Goal: Contribute content: Contribute content

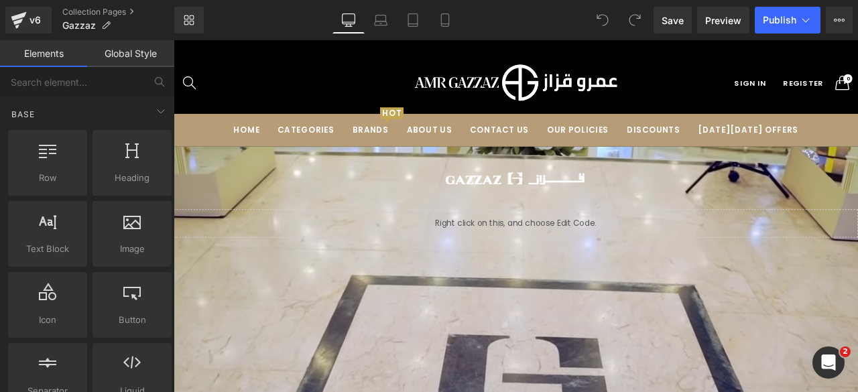
scroll to position [6364, 800]
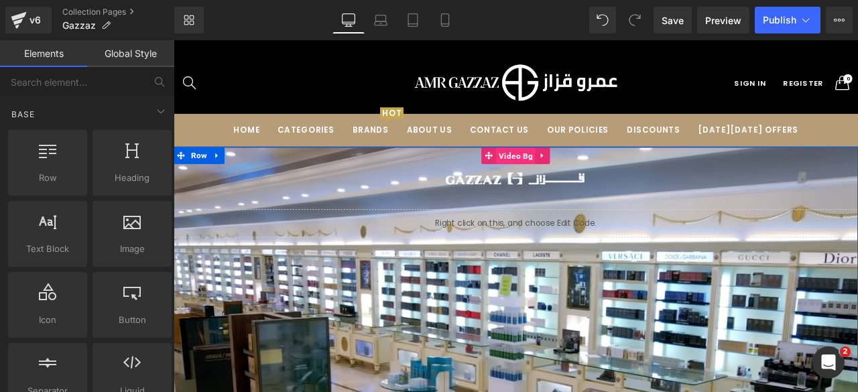
click at [576, 175] on span "Video Bg" at bounding box center [579, 178] width 46 height 20
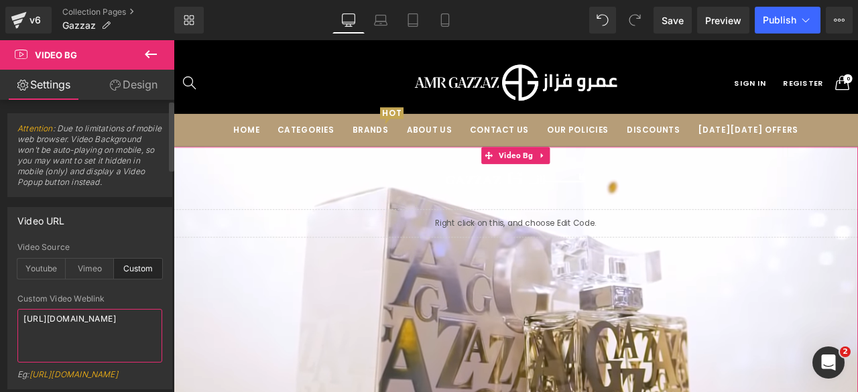
click at [64, 334] on textarea "[URL][DOMAIN_NAME]" at bounding box center [89, 336] width 145 height 54
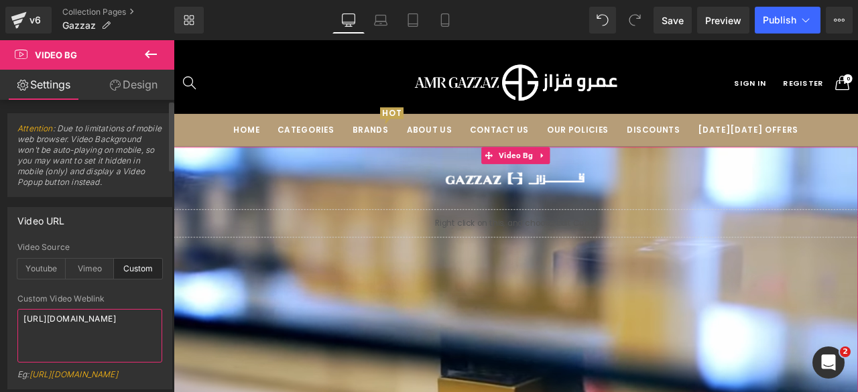
click at [64, 334] on textarea "[URL][DOMAIN_NAME]" at bounding box center [89, 336] width 145 height 54
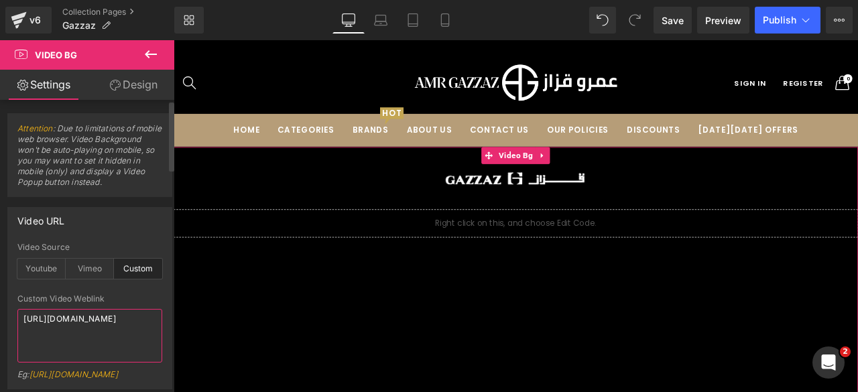
click at [64, 334] on textarea "[URL][DOMAIN_NAME]" at bounding box center [89, 336] width 145 height 54
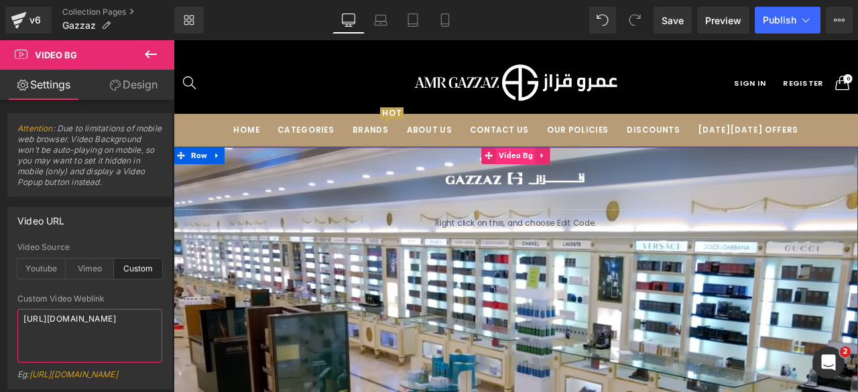
click at [580, 173] on span "Video Bg" at bounding box center [579, 177] width 46 height 20
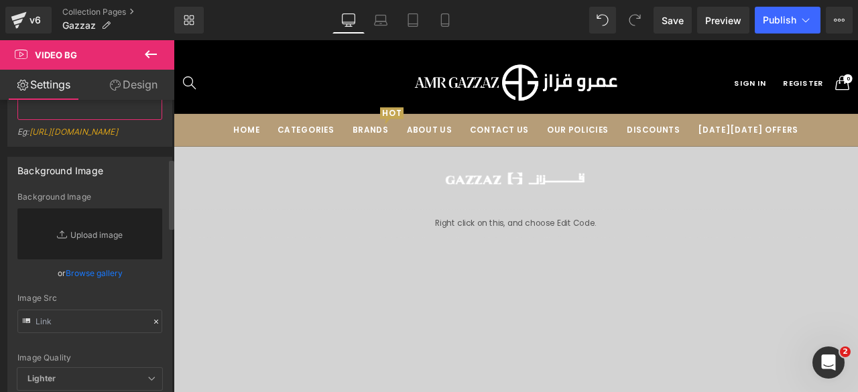
scroll to position [243, 0]
click at [80, 284] on link "Browse gallery" at bounding box center [94, 272] width 57 height 23
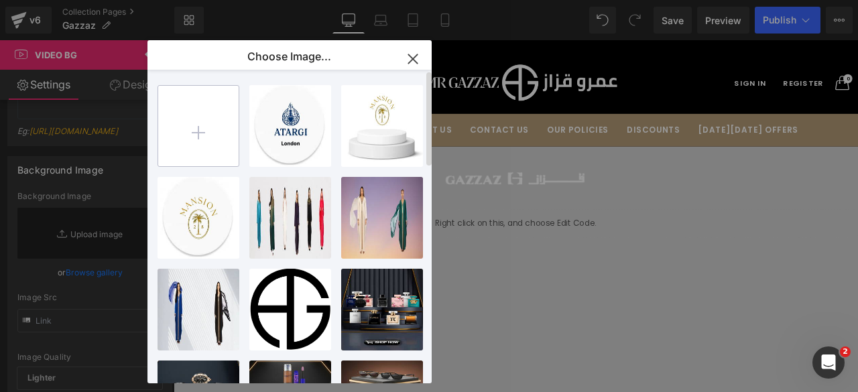
click at [208, 130] on input "file" at bounding box center [198, 126] width 80 height 80
type input "C:\fakepath\Group 113.png"
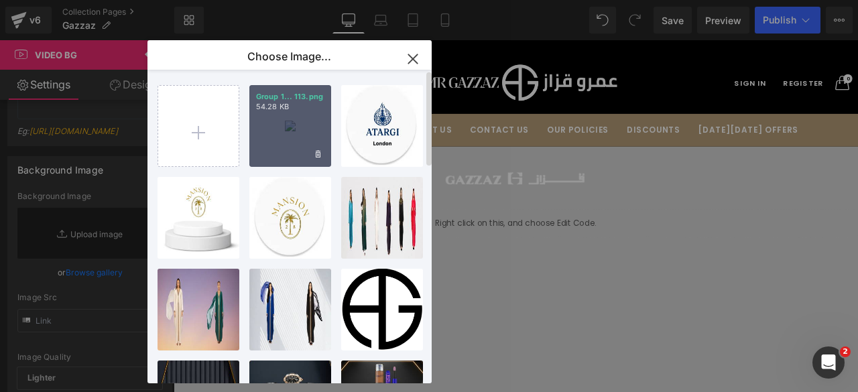
click at [261, 135] on div "Group 1... 113.png 54.28 KB" at bounding box center [290, 126] width 82 height 82
type input "[URL][DOMAIN_NAME]"
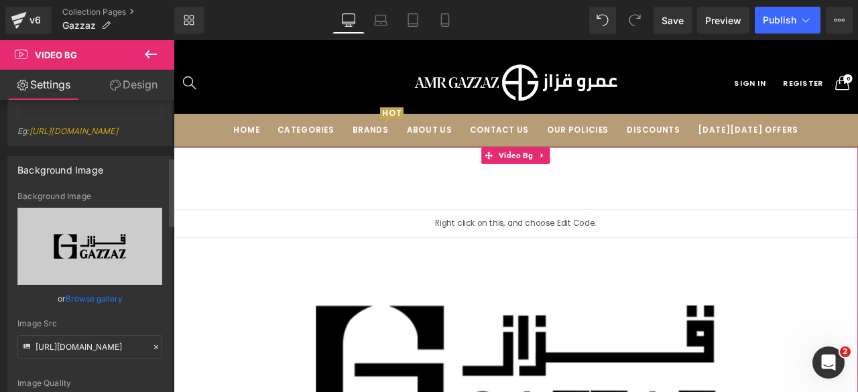
click at [78, 310] on link "Browse gallery" at bounding box center [94, 298] width 57 height 23
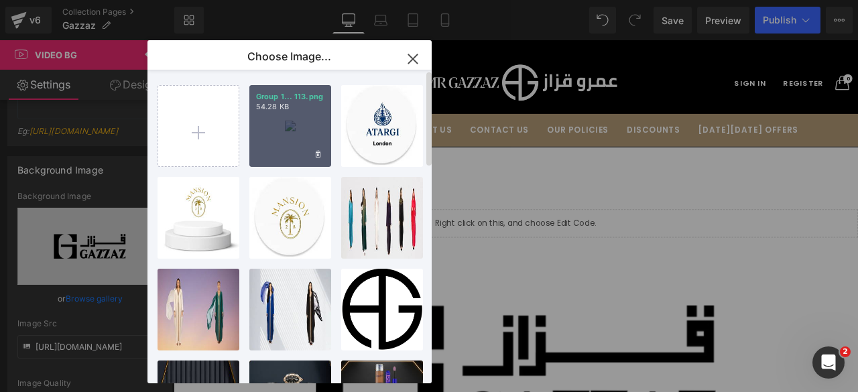
click at [268, 136] on div "Group 1... 113.png 54.28 KB" at bounding box center [290, 126] width 82 height 82
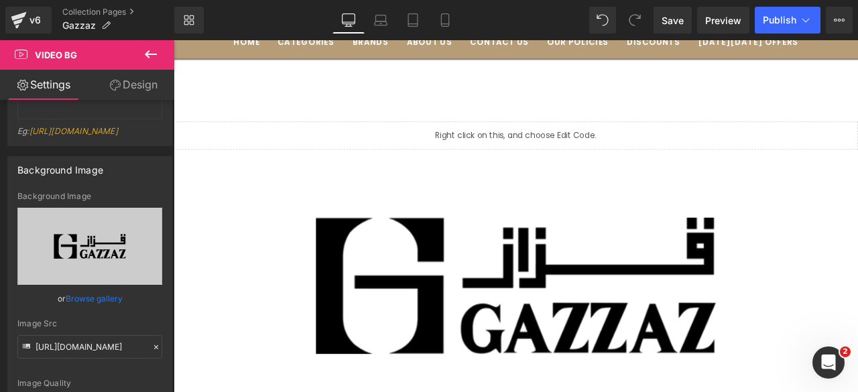
scroll to position [0, 0]
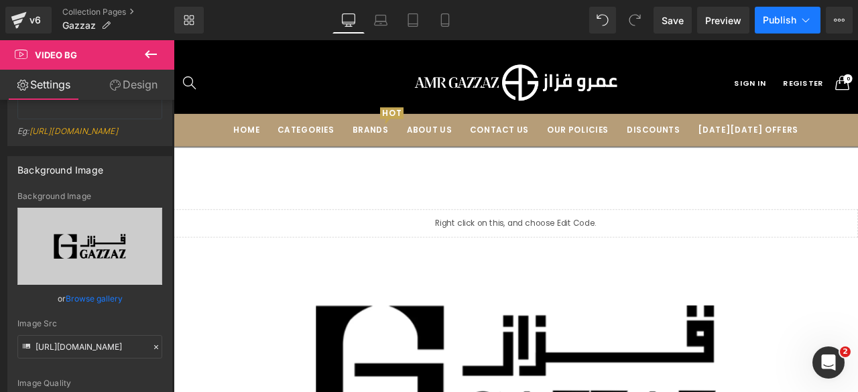
click at [776, 15] on span "Publish" at bounding box center [780, 20] width 34 height 11
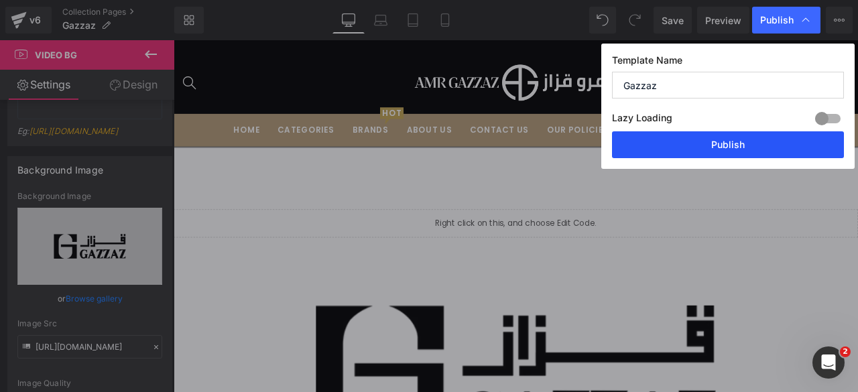
click at [691, 134] on button "Publish" at bounding box center [728, 144] width 232 height 27
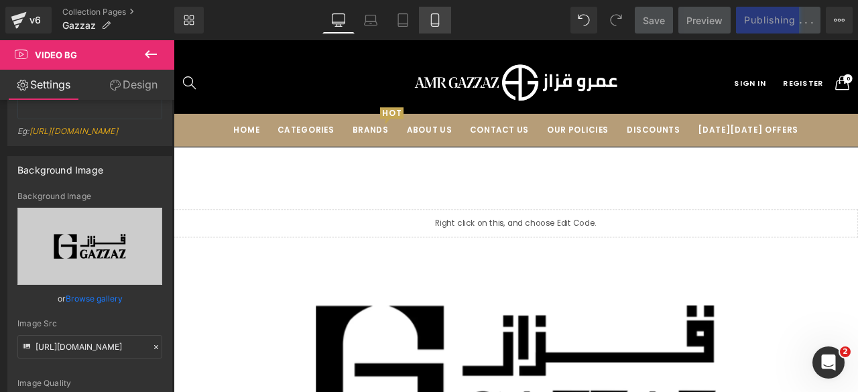
click at [434, 22] on icon at bounding box center [434, 19] width 13 height 13
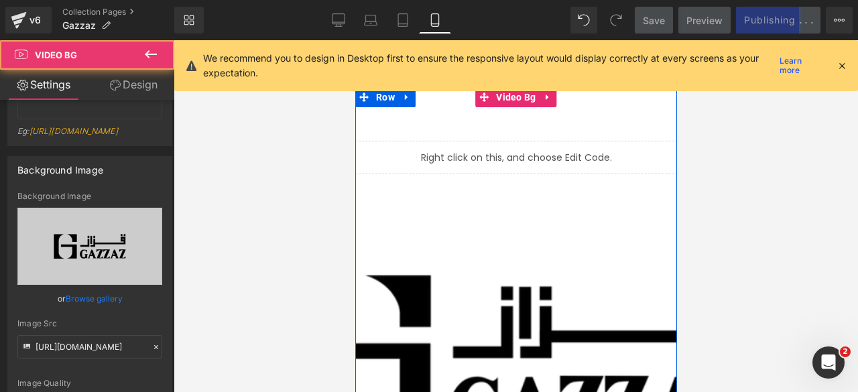
click at [497, 222] on div at bounding box center [516, 355] width 322 height 536
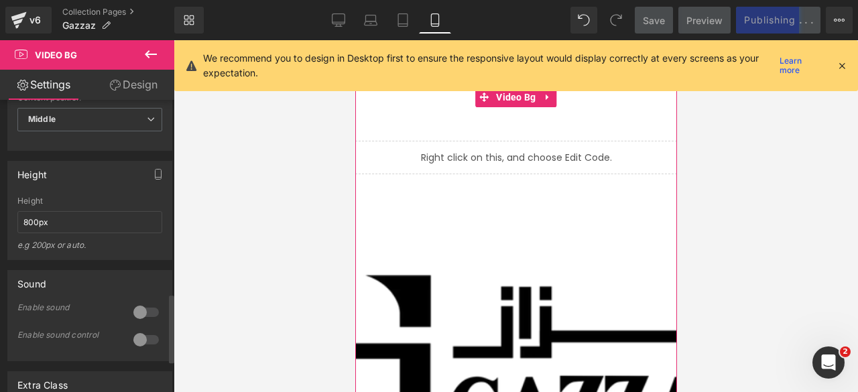
scroll to position [858, 0]
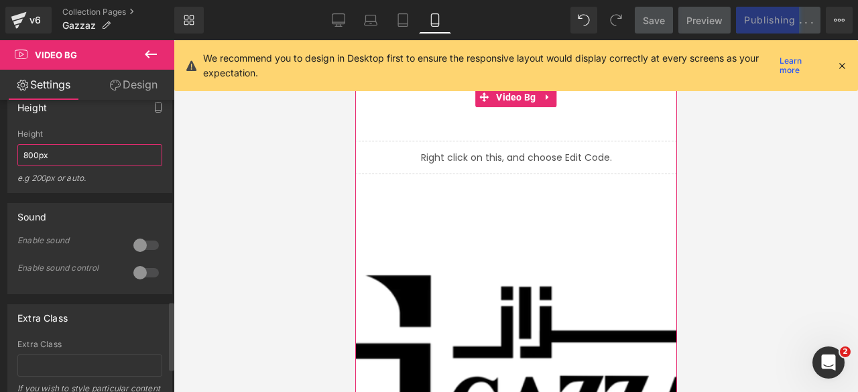
click at [25, 166] on input "800px" at bounding box center [89, 155] width 145 height 22
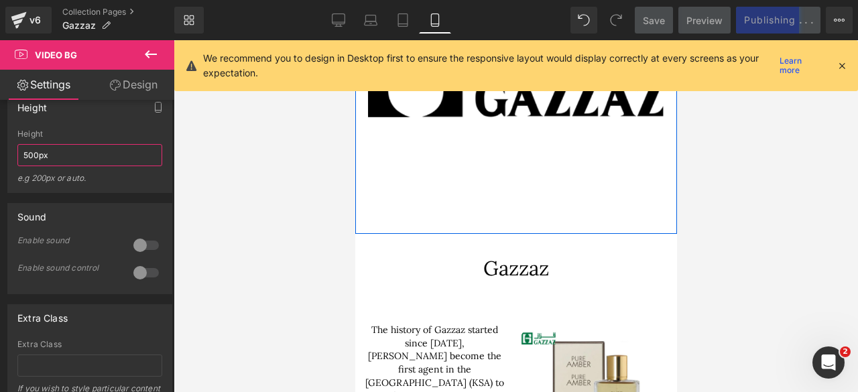
scroll to position [0, 0]
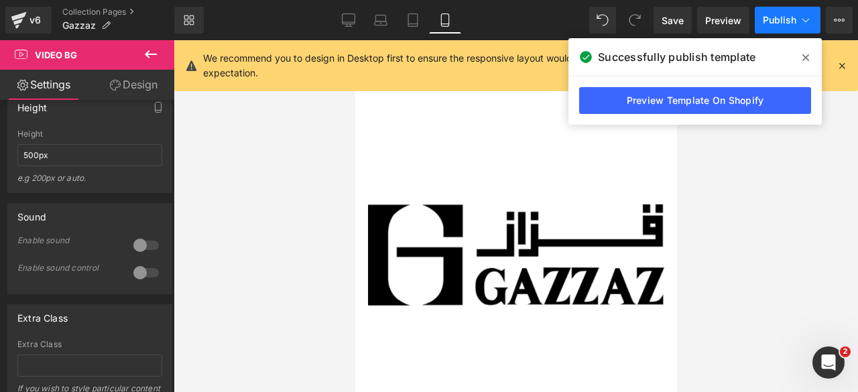
click at [780, 21] on span "Publish" at bounding box center [780, 20] width 34 height 11
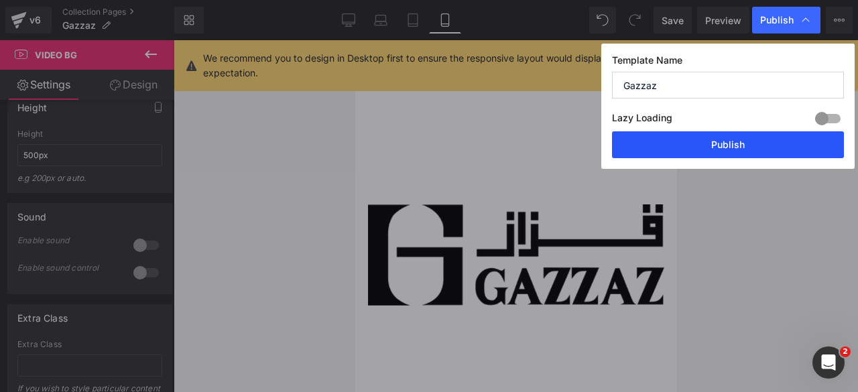
click at [696, 135] on button "Publish" at bounding box center [728, 144] width 232 height 27
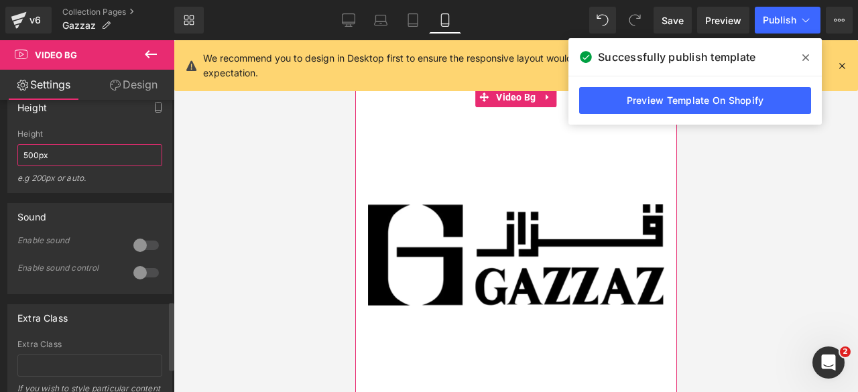
click at [28, 166] on input "500px" at bounding box center [89, 155] width 145 height 22
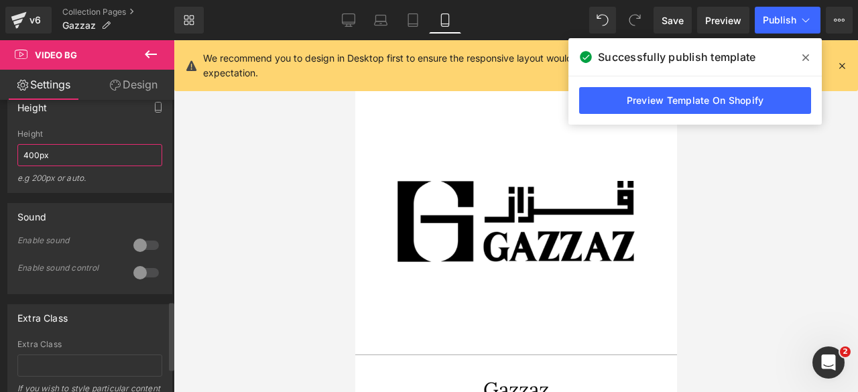
scroll to position [4697, 311]
click at [782, 17] on span "Publish" at bounding box center [780, 20] width 34 height 11
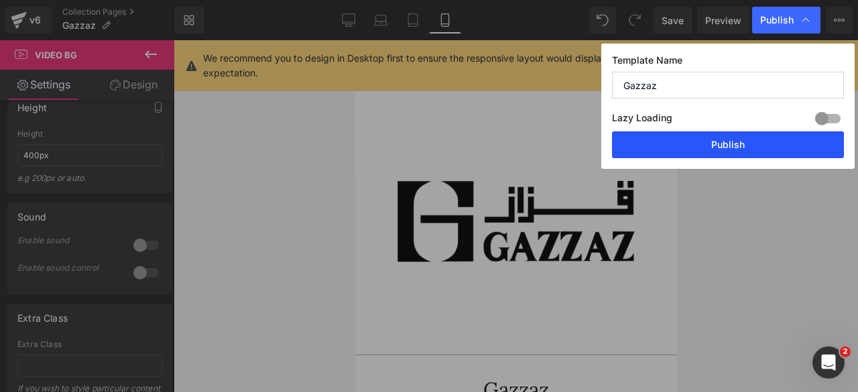
click at [701, 147] on button "Publish" at bounding box center [728, 144] width 232 height 27
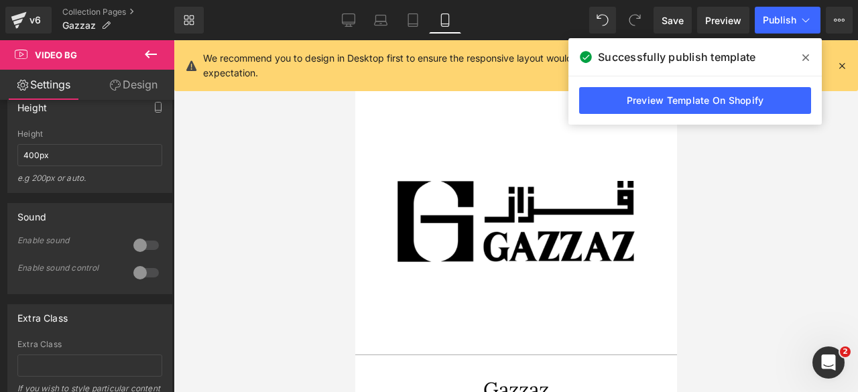
click at [800, 54] on span at bounding box center [805, 57] width 21 height 21
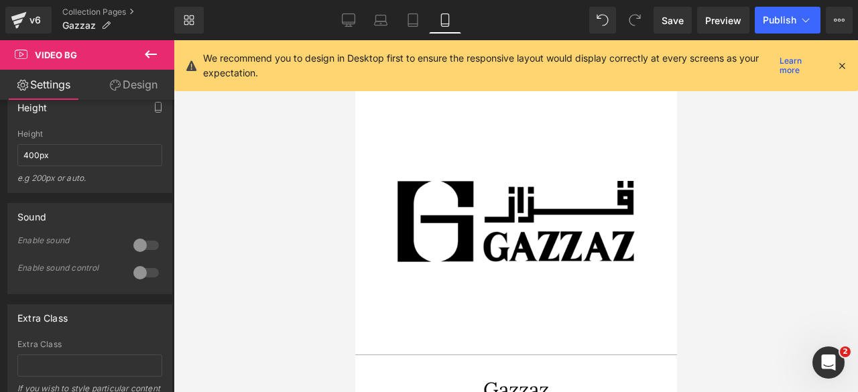
click at [840, 64] on icon at bounding box center [842, 66] width 12 height 12
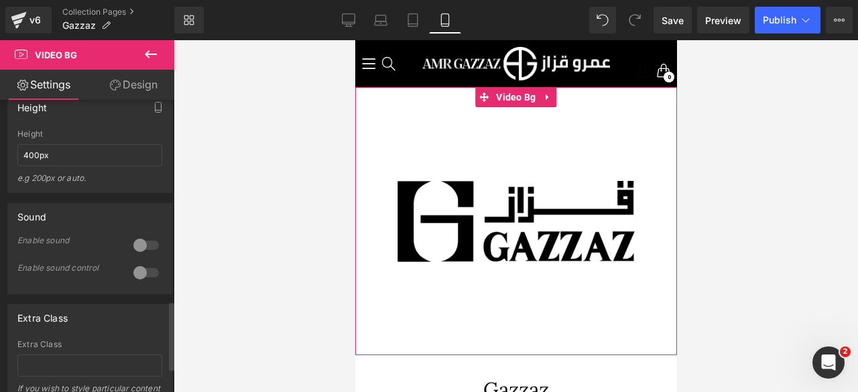
scroll to position [879, 0]
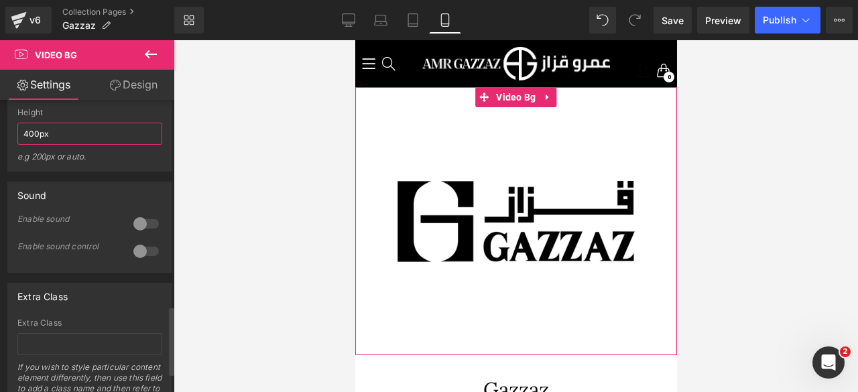
click at [27, 145] on input "400px" at bounding box center [89, 134] width 145 height 22
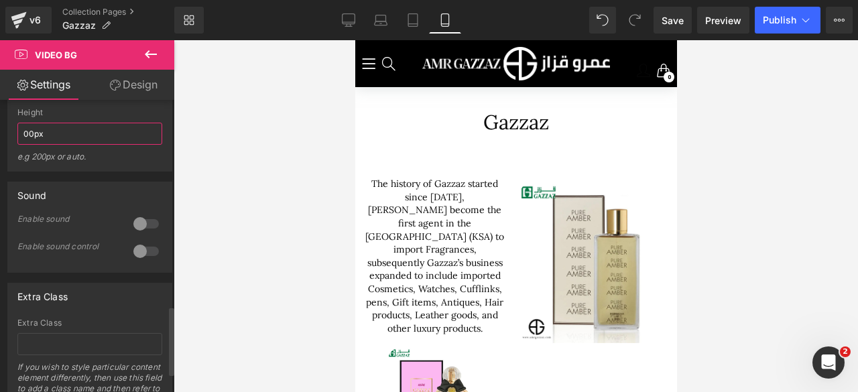
scroll to position [4430, 311]
type input "400px"
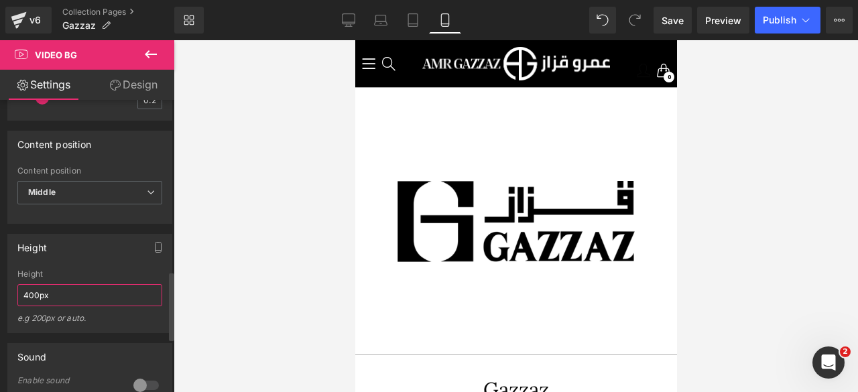
scroll to position [710, 0]
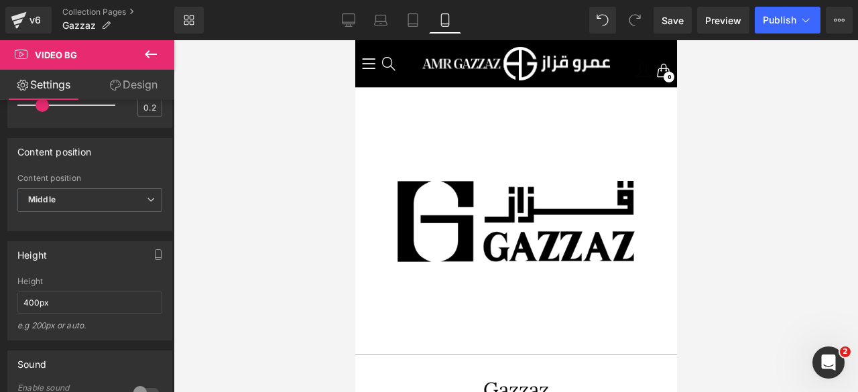
click at [137, 95] on link "Design" at bounding box center [133, 85] width 87 height 30
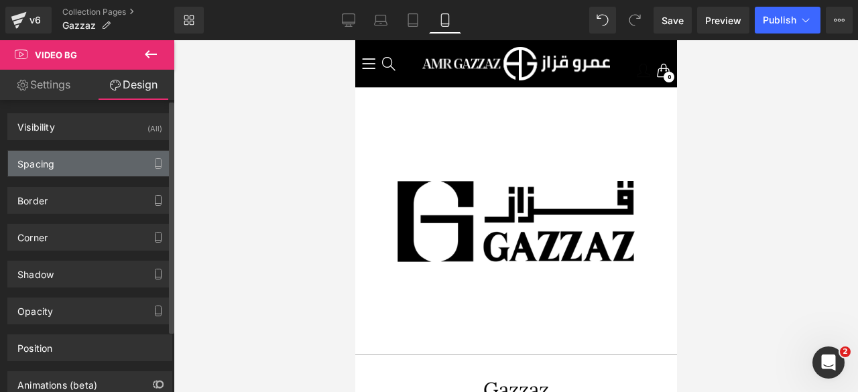
click at [64, 159] on div "Spacing" at bounding box center [90, 163] width 164 height 25
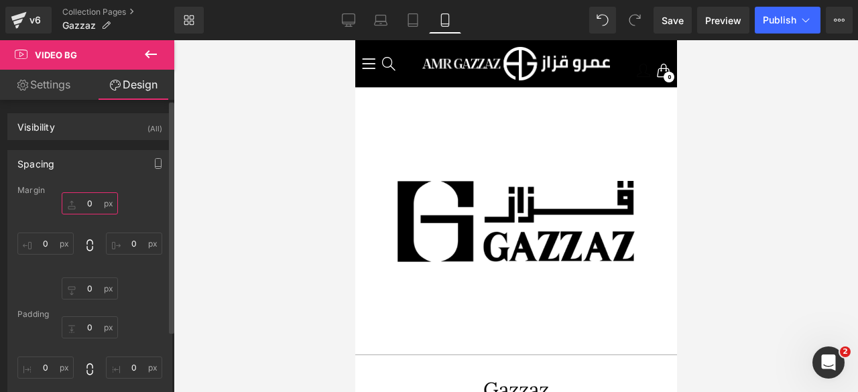
click at [86, 205] on input "0" at bounding box center [90, 203] width 56 height 22
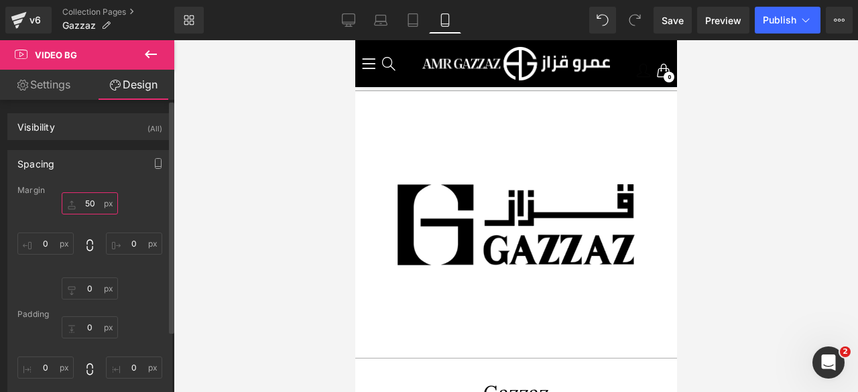
scroll to position [4730, 311]
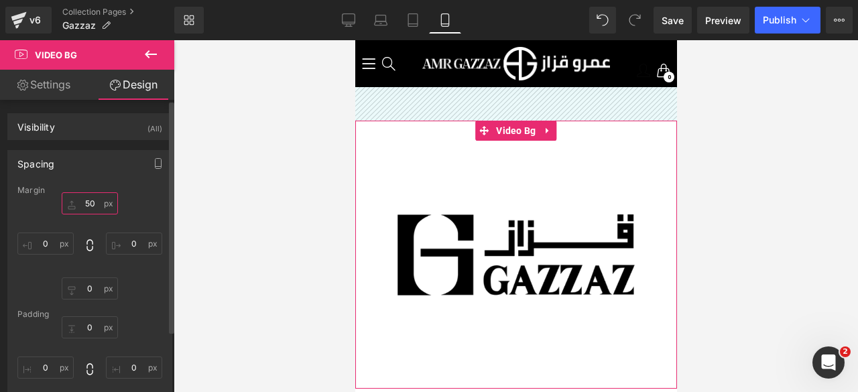
click at [90, 200] on input "50" at bounding box center [90, 203] width 56 height 22
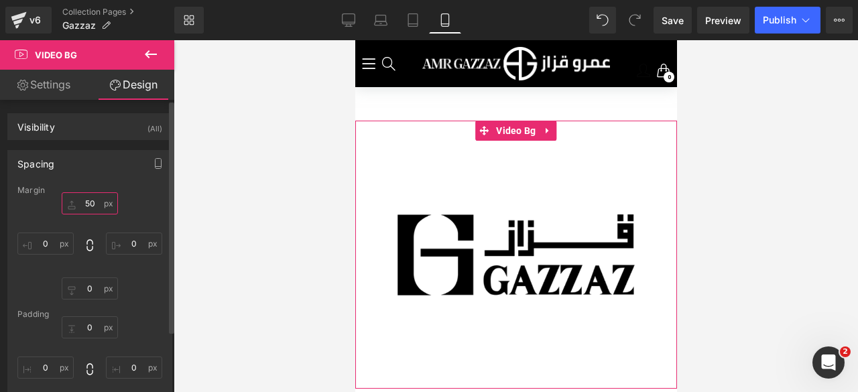
click at [90, 200] on input "50" at bounding box center [90, 203] width 56 height 22
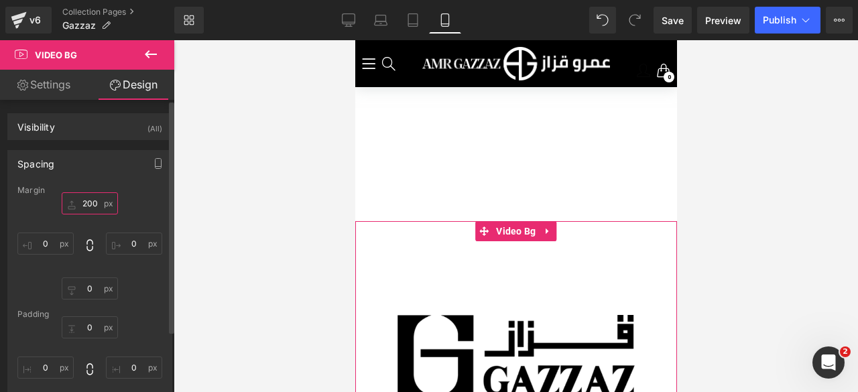
scroll to position [0, 0]
type input "2"
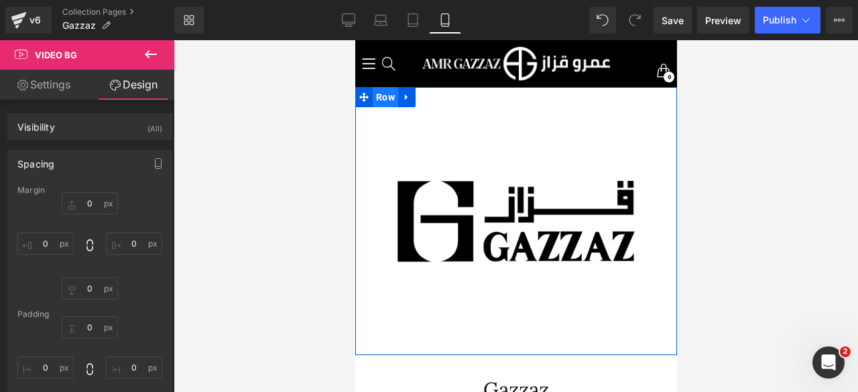
click at [375, 93] on span "Row" at bounding box center [384, 97] width 25 height 20
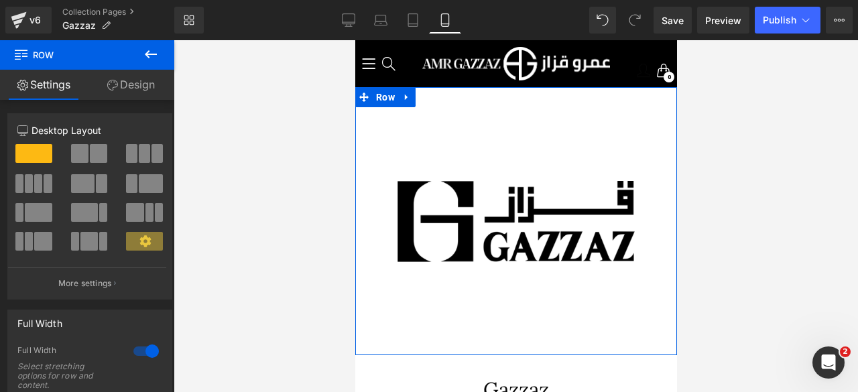
click at [133, 94] on link "Design" at bounding box center [130, 85] width 87 height 30
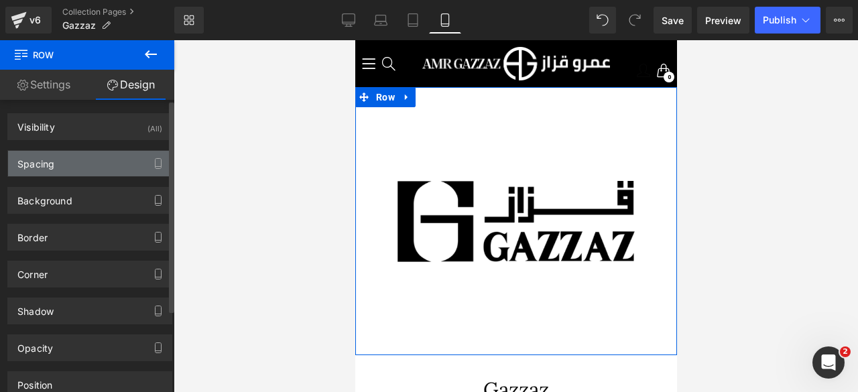
type input "0"
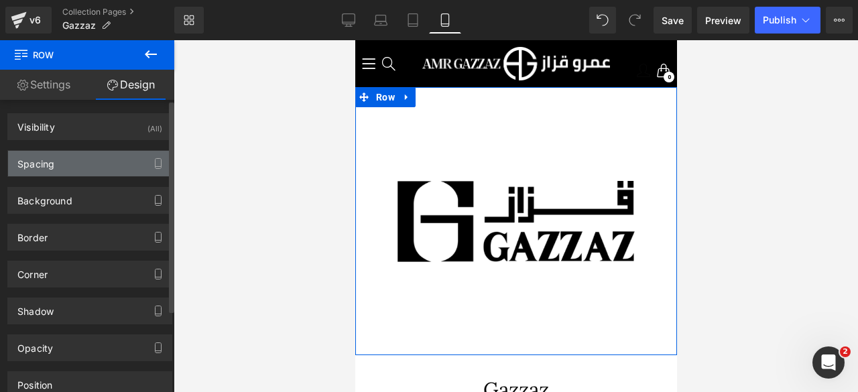
type input "0"
click at [85, 161] on div "Spacing" at bounding box center [90, 163] width 164 height 25
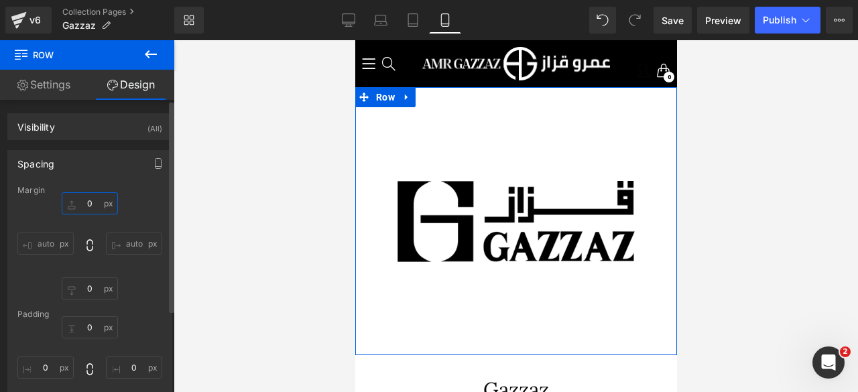
click at [86, 206] on input "0" at bounding box center [90, 203] width 56 height 22
type input "100"
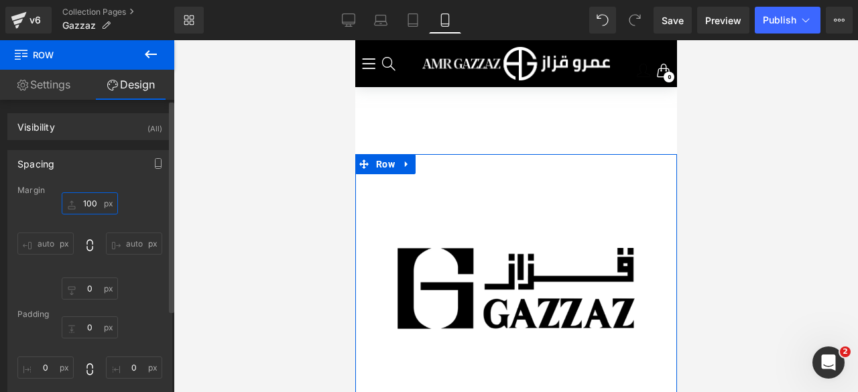
click at [86, 206] on input "100" at bounding box center [90, 203] width 56 height 22
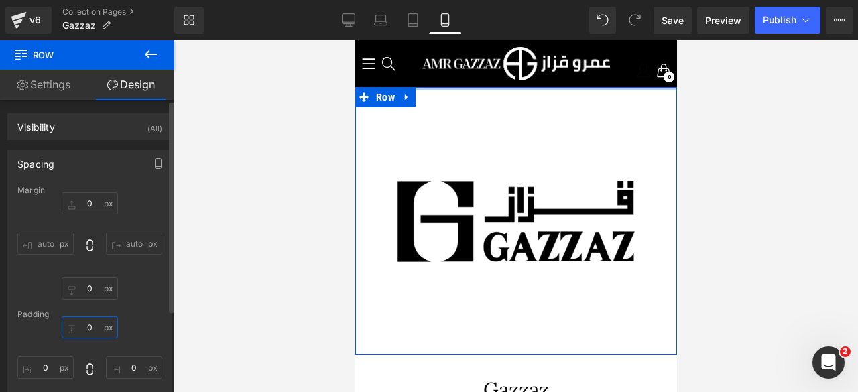
click at [86, 329] on input "0" at bounding box center [90, 327] width 56 height 22
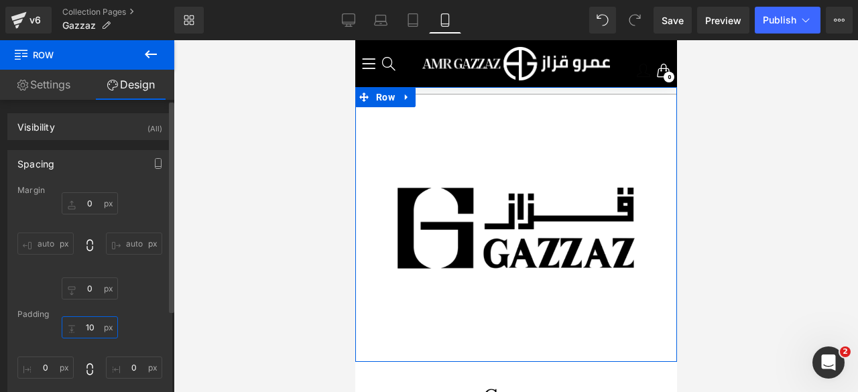
type input "1"
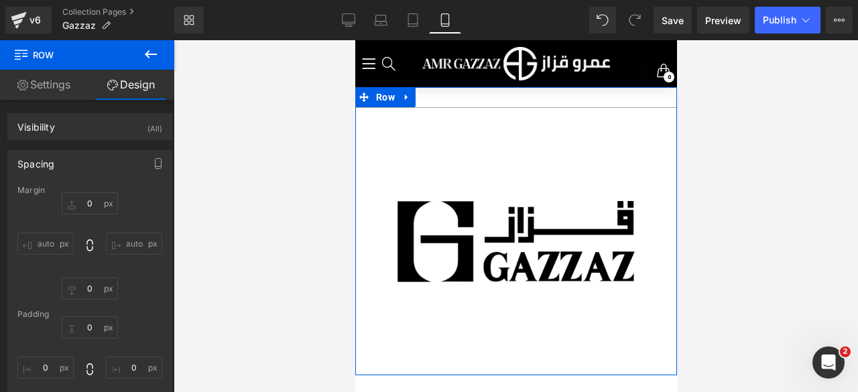
click at [47, 94] on link "Settings" at bounding box center [43, 85] width 87 height 30
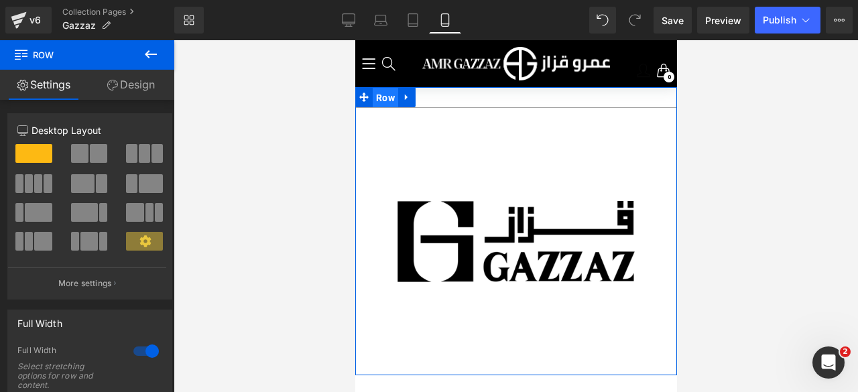
click at [378, 99] on span "Row" at bounding box center [384, 98] width 25 height 20
click at [123, 96] on link "Design" at bounding box center [130, 85] width 87 height 30
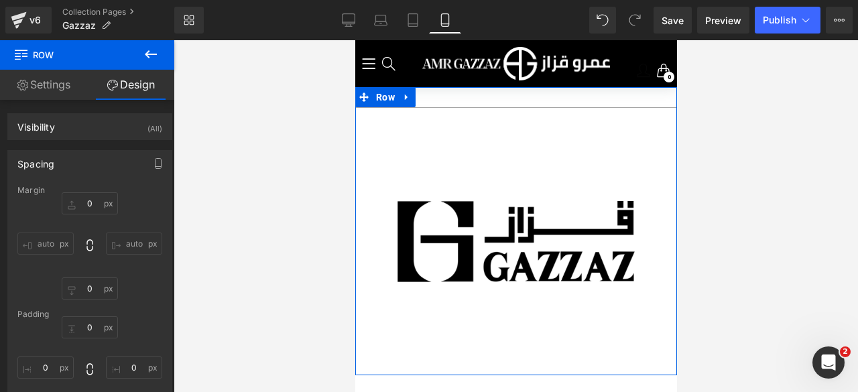
type input "0"
type input "30"
type input "0"
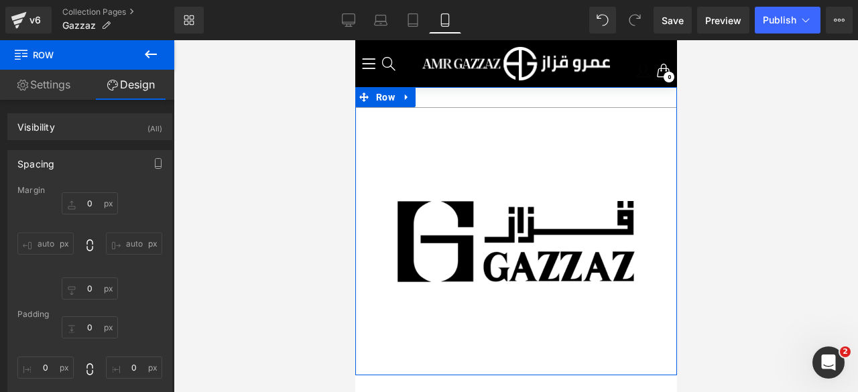
type input "0"
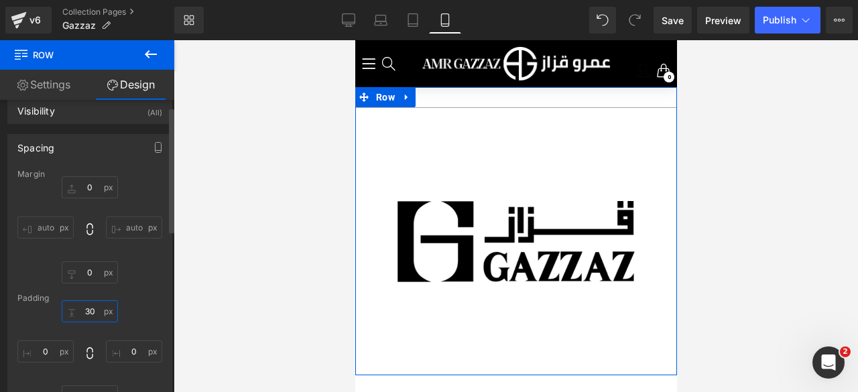
click at [91, 312] on input "30" at bounding box center [90, 311] width 56 height 22
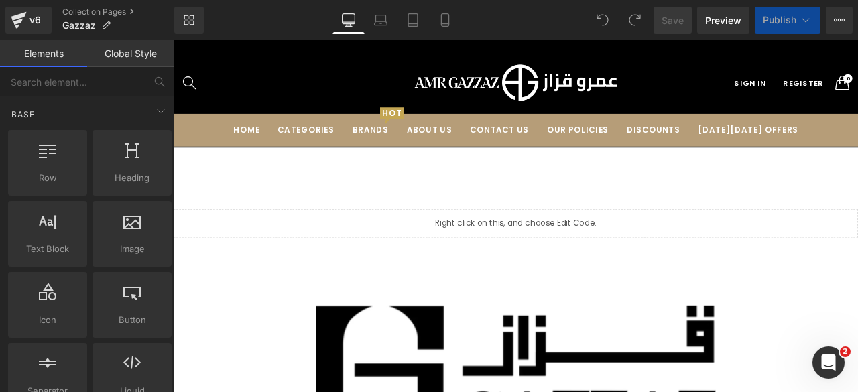
scroll to position [6364, 800]
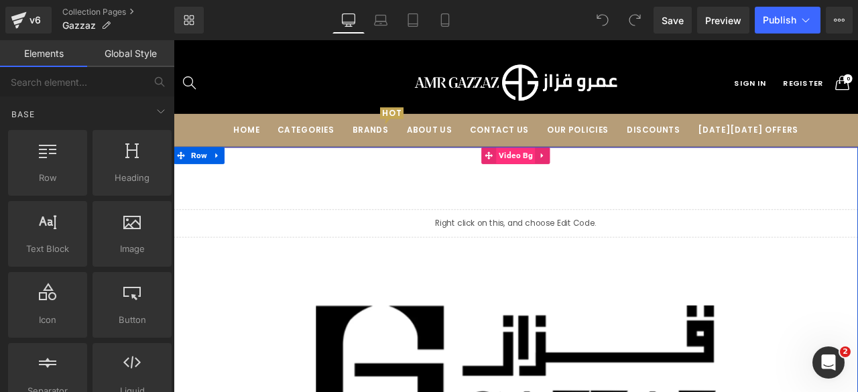
click at [565, 185] on span "Video Bg" at bounding box center [579, 177] width 46 height 20
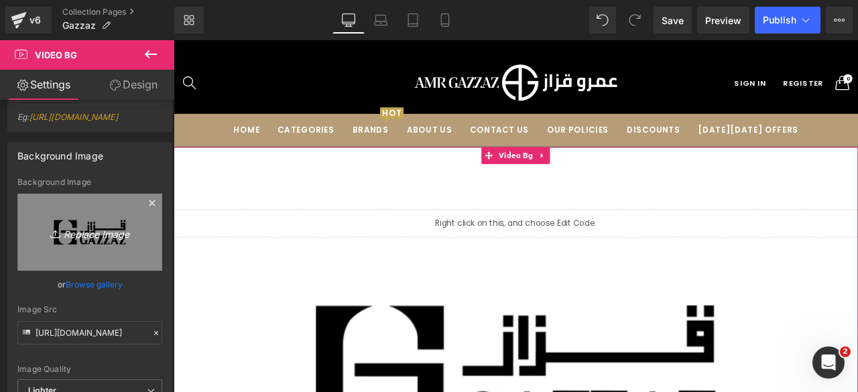
scroll to position [269, 0]
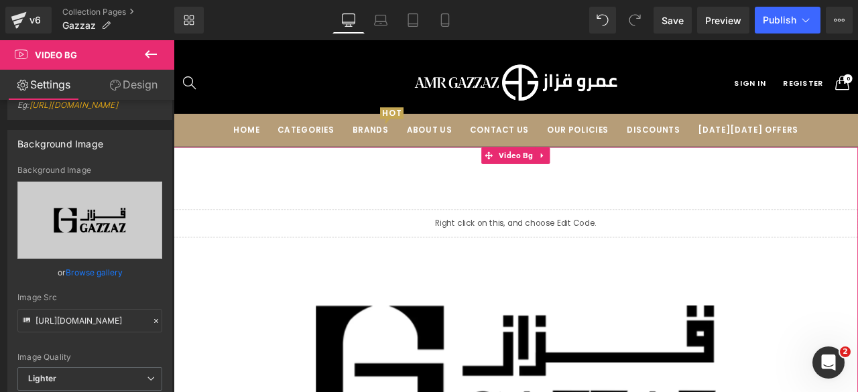
click at [94, 284] on link "Browse gallery" at bounding box center [94, 272] width 57 height 23
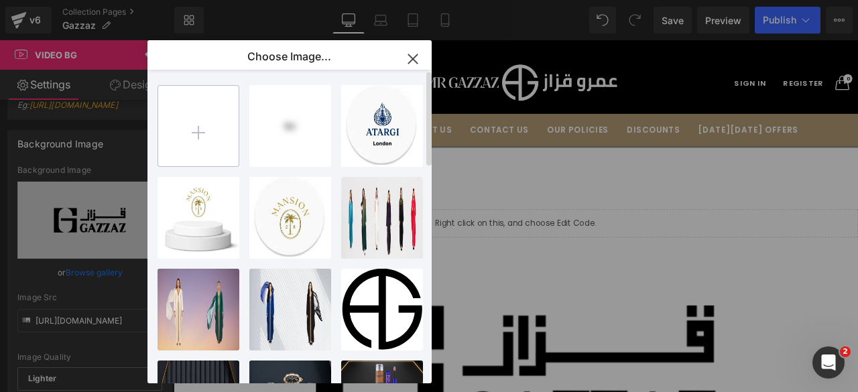
click at [188, 121] on input "file" at bounding box center [198, 126] width 80 height 80
type input "C:\fakepath\Group 113.png"
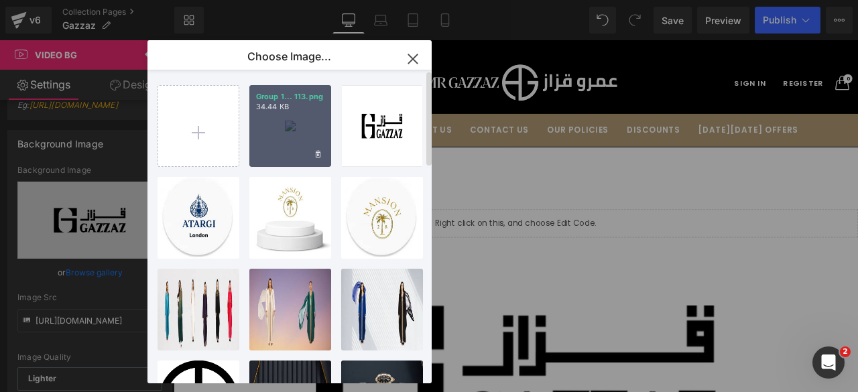
click at [291, 140] on div "Group 1... 113.png 34.44 KB" at bounding box center [290, 126] width 82 height 82
type input "https://ucarecdn.com/0ecc0581-d2e6-44e9-9517-2ced510ce617/-/format/auto/-/previ…"
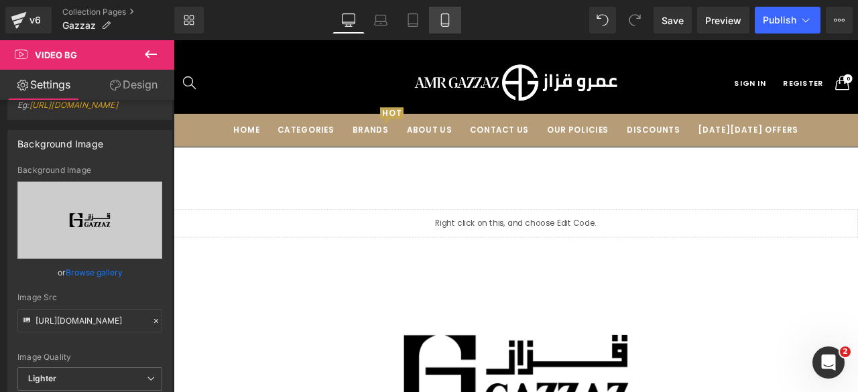
click at [444, 17] on icon at bounding box center [444, 19] width 13 height 13
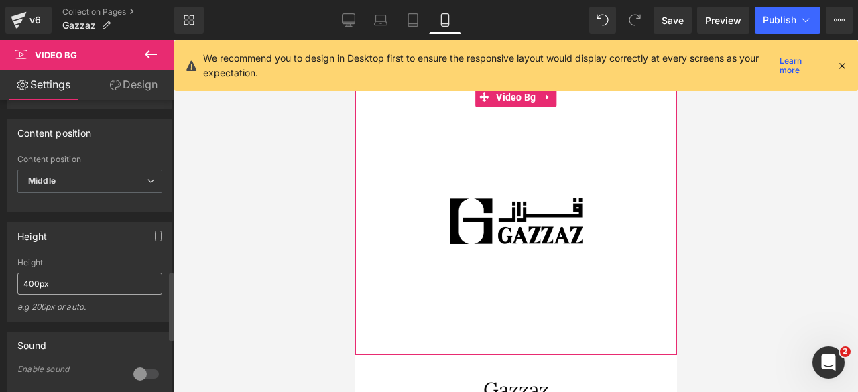
scroll to position [730, 0]
click at [31, 294] on input "400px" at bounding box center [89, 283] width 145 height 22
click at [29, 294] on input "400px" at bounding box center [89, 283] width 145 height 22
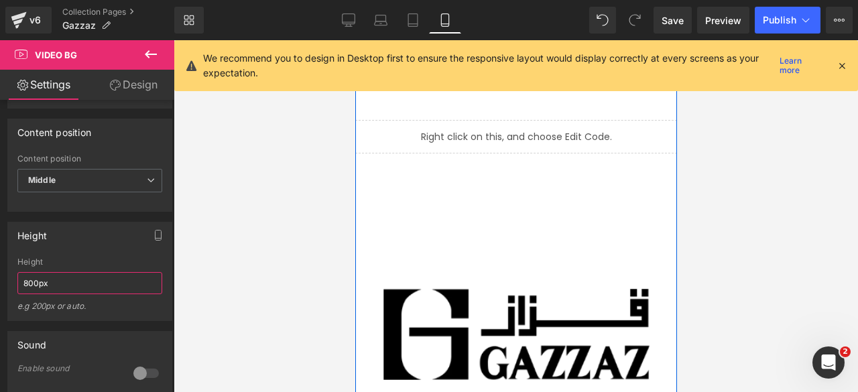
scroll to position [0, 0]
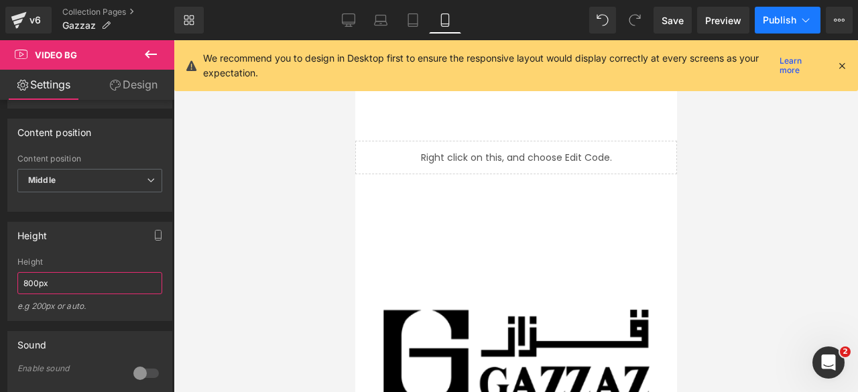
type input "800px"
click at [775, 25] on span "Publish" at bounding box center [780, 20] width 34 height 11
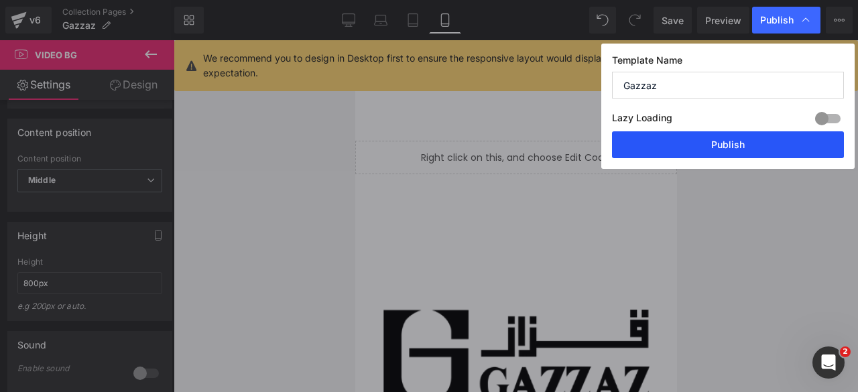
click at [708, 145] on button "Publish" at bounding box center [728, 144] width 232 height 27
